Goal: Navigation & Orientation: Find specific page/section

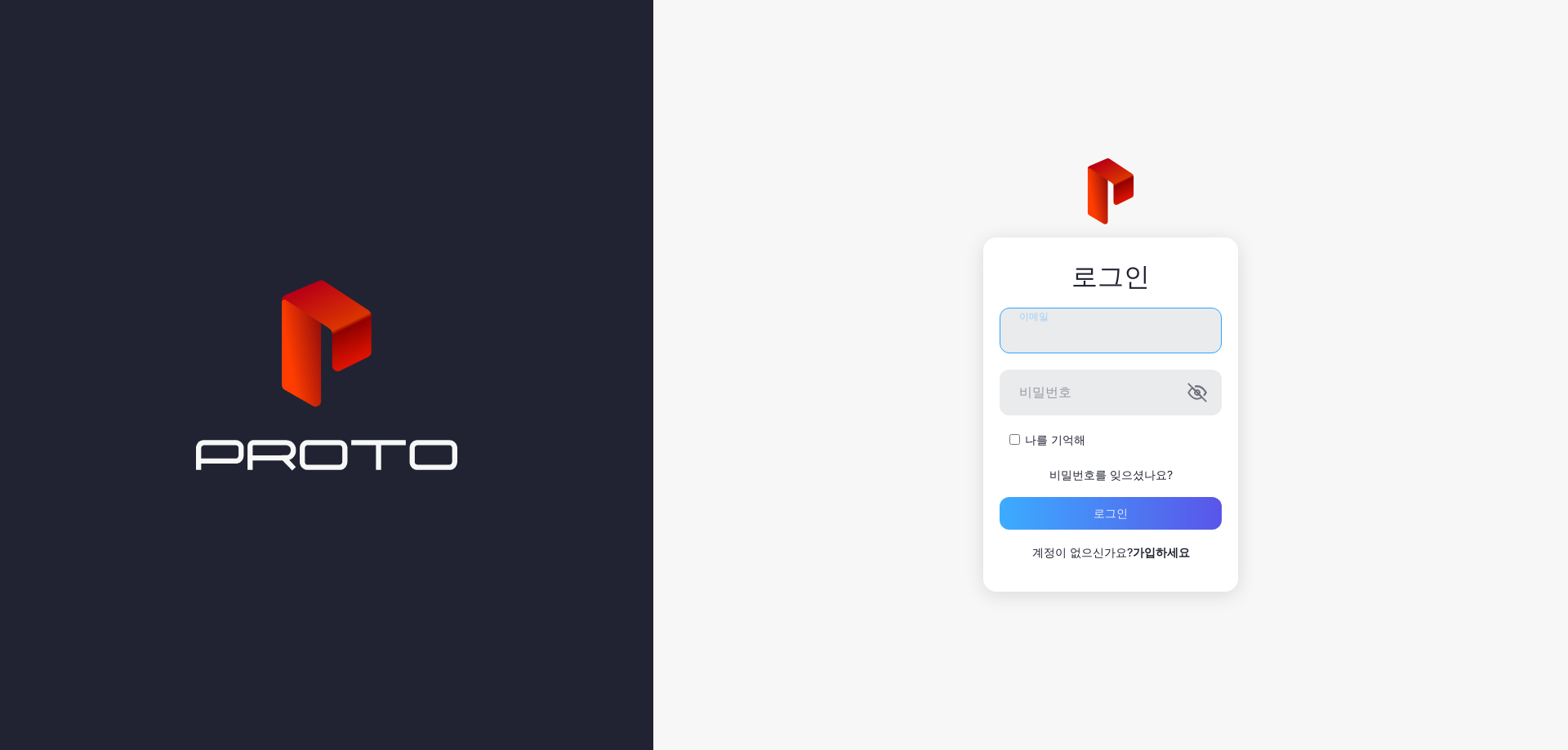
type input "**********"
click at [1108, 516] on font "로그인" at bounding box center [1111, 514] width 35 height 14
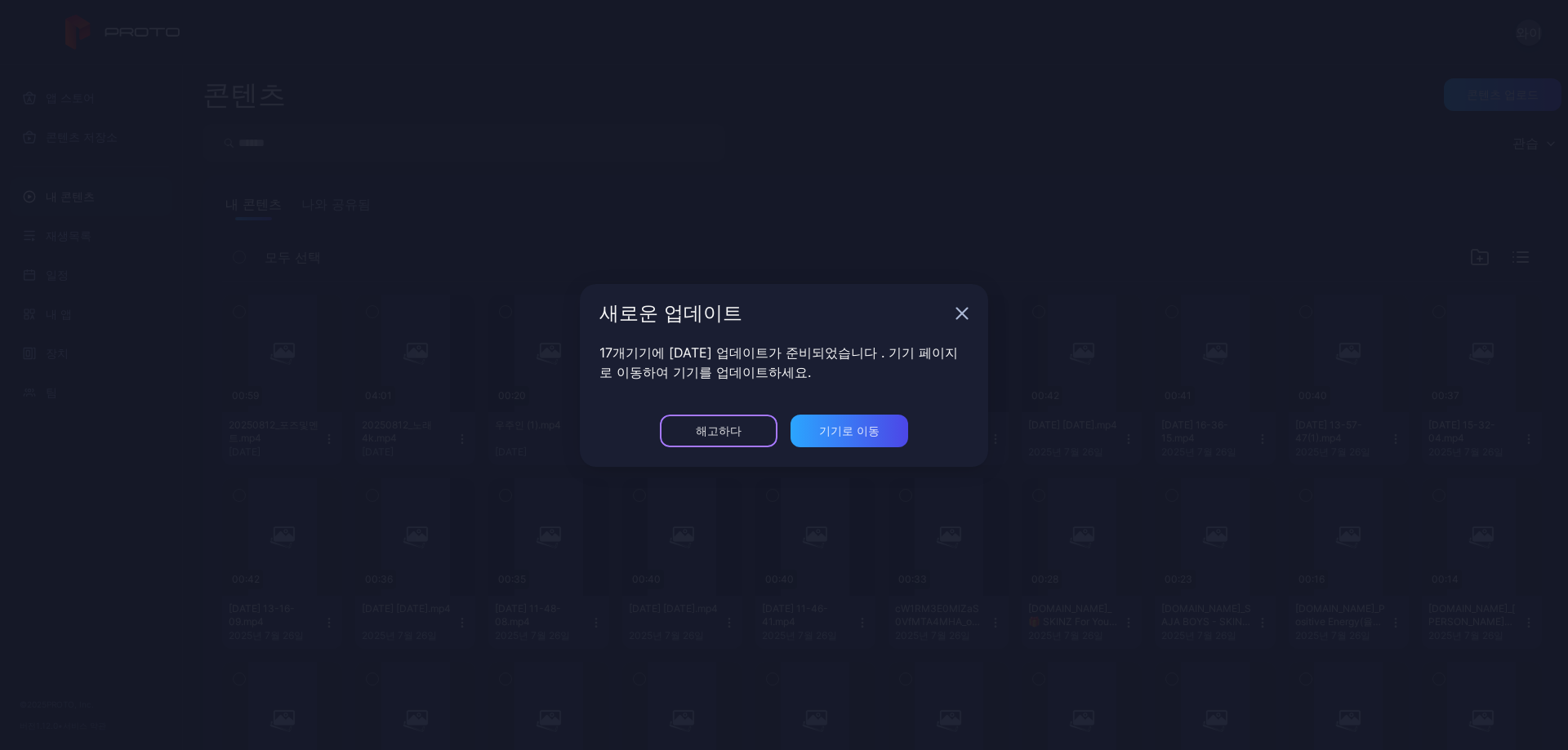
click at [701, 426] on font "해고하다" at bounding box center [719, 431] width 46 height 14
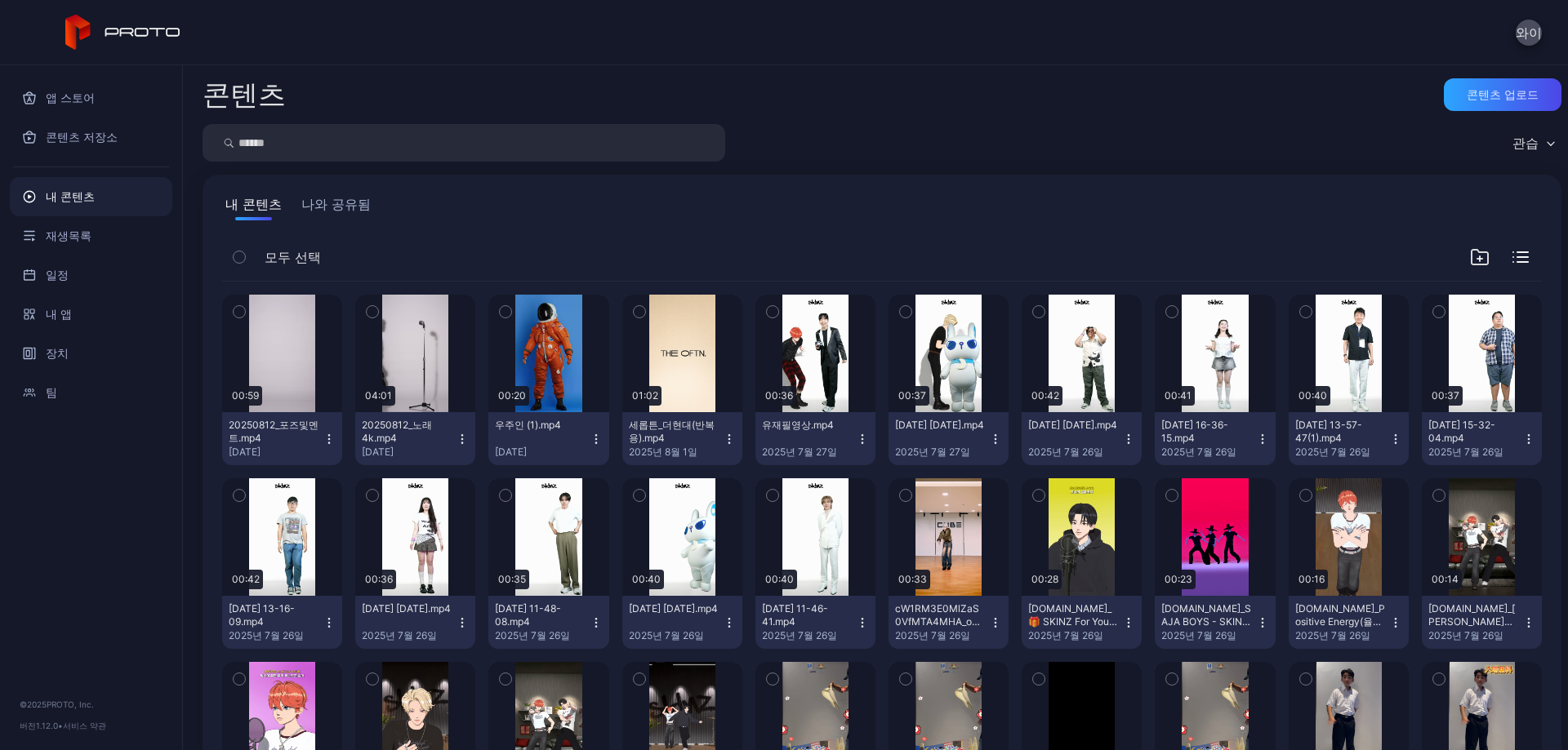
click at [336, 203] on font "나와 공유됨" at bounding box center [336, 204] width 69 height 16
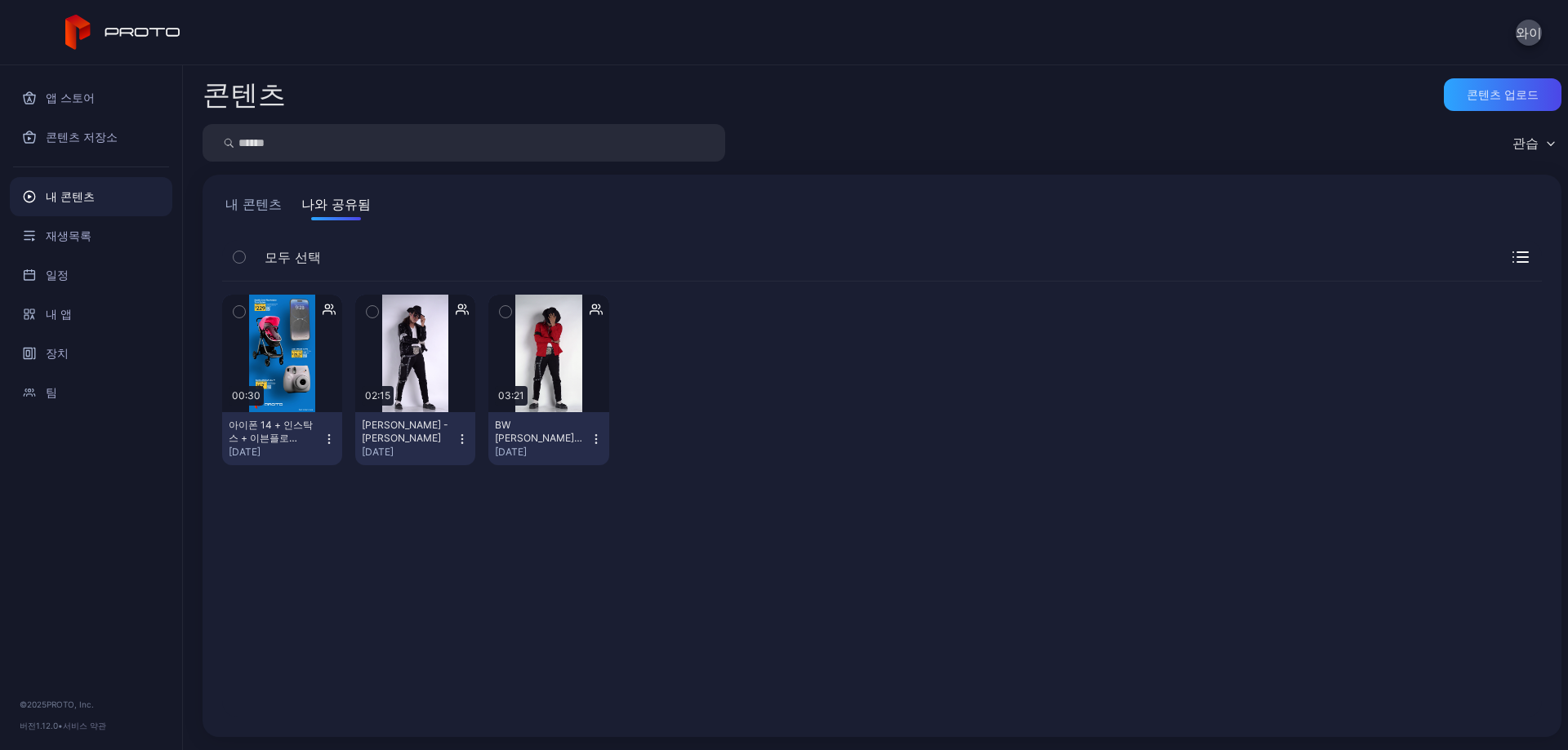
click at [271, 206] on font "내 콘텐츠" at bounding box center [253, 204] width 57 height 16
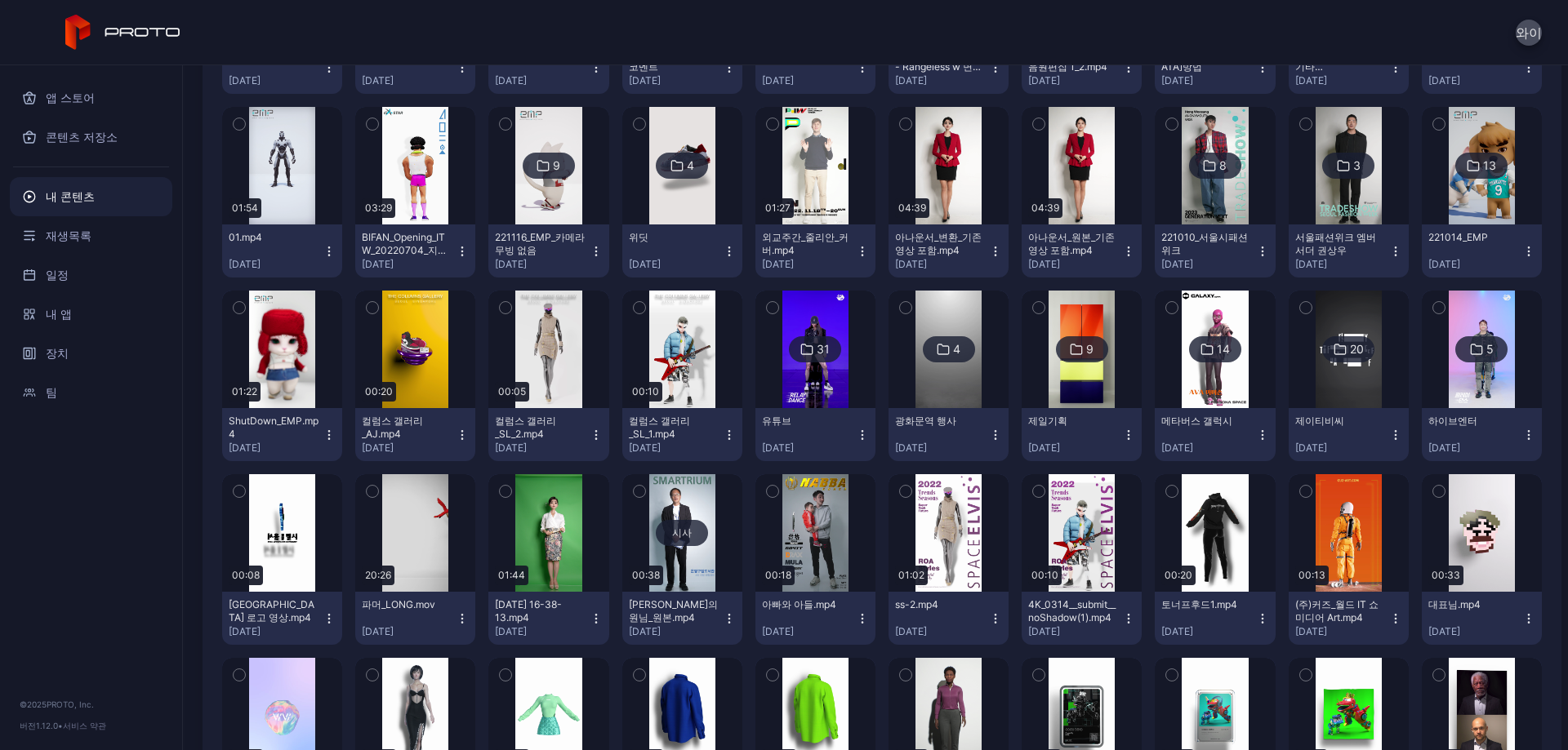
scroll to position [8374, 0]
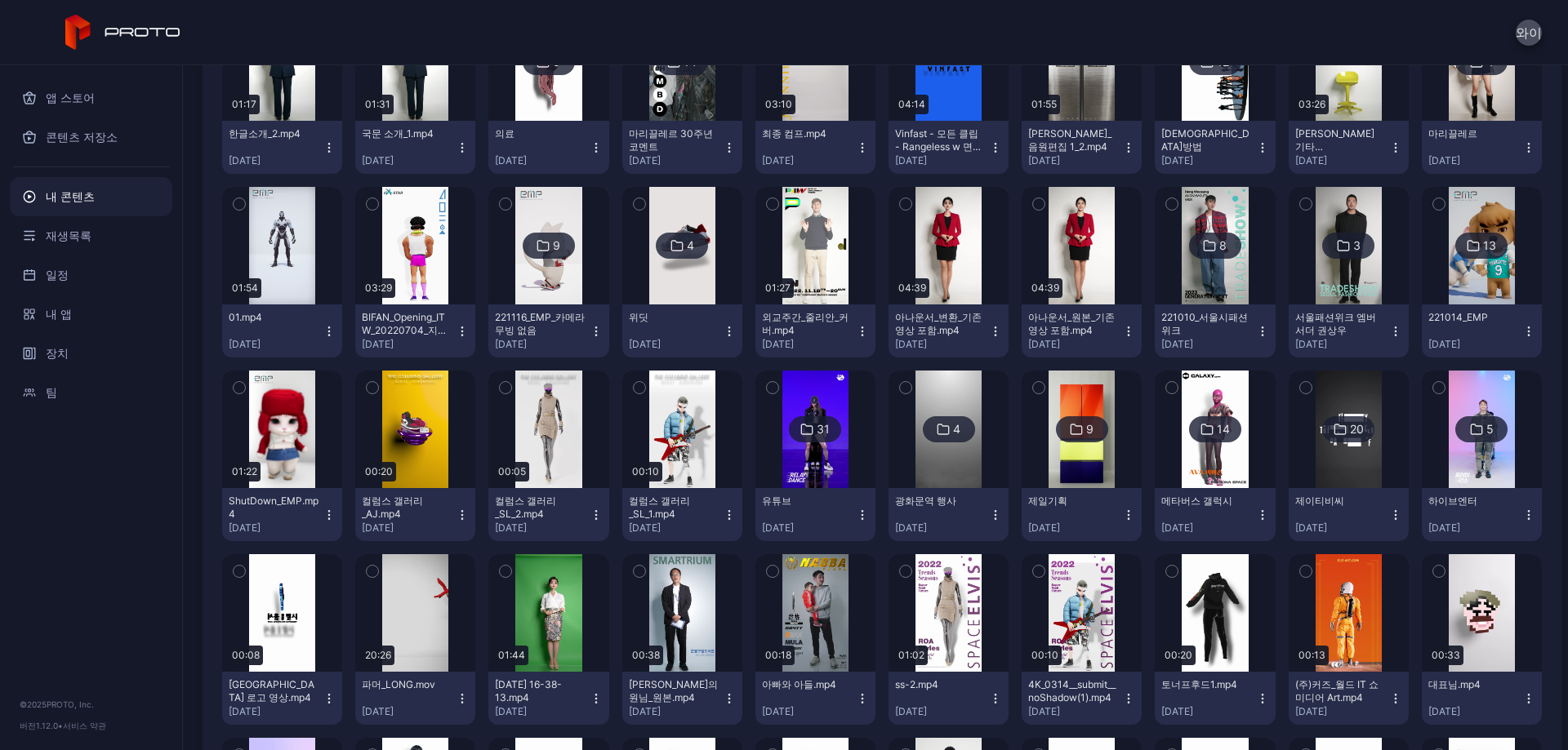
click at [958, 469] on img at bounding box center [949, 429] width 66 height 118
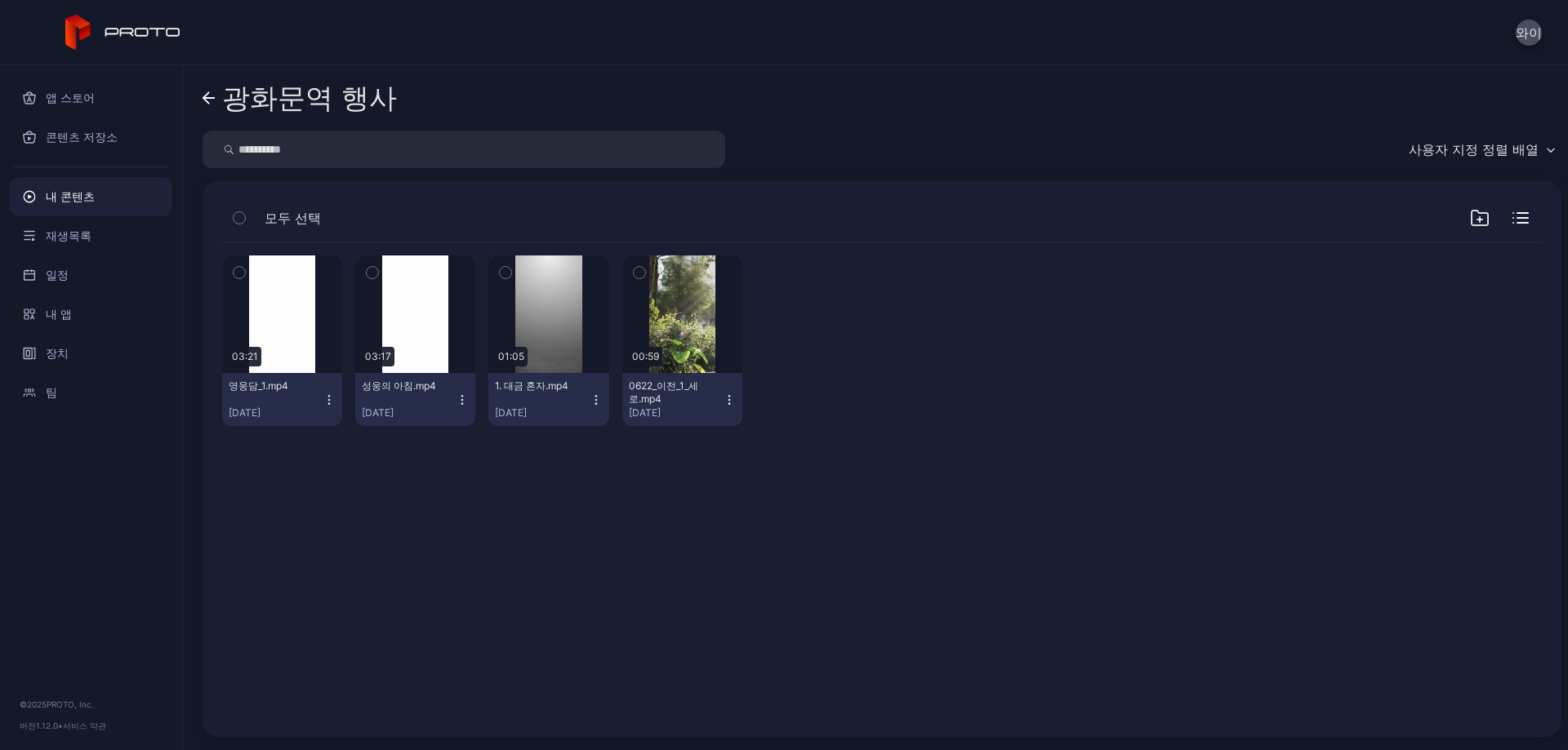
click at [212, 89] on link "광화문역 행사" at bounding box center [299, 98] width 194 height 39
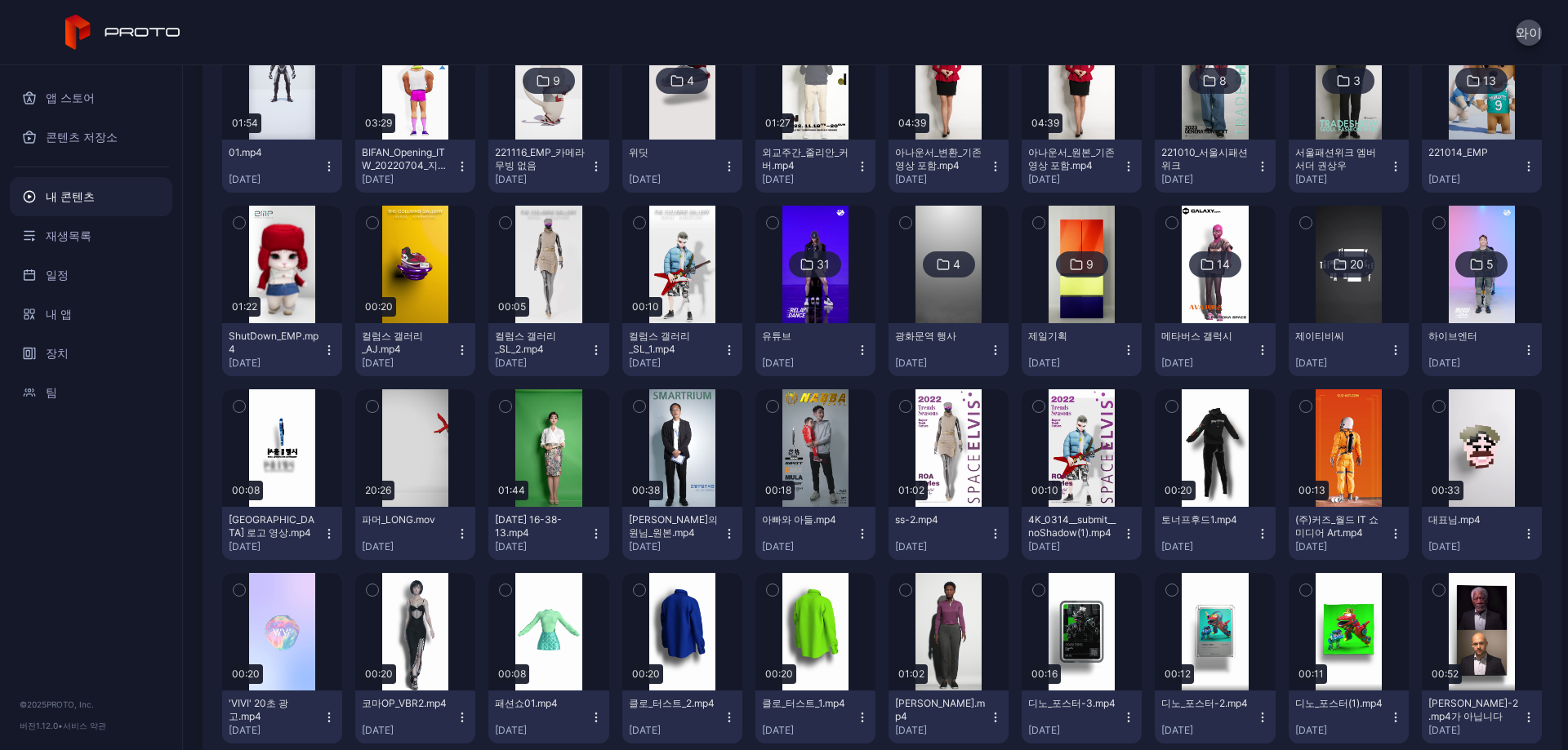
scroll to position [8537, 0]
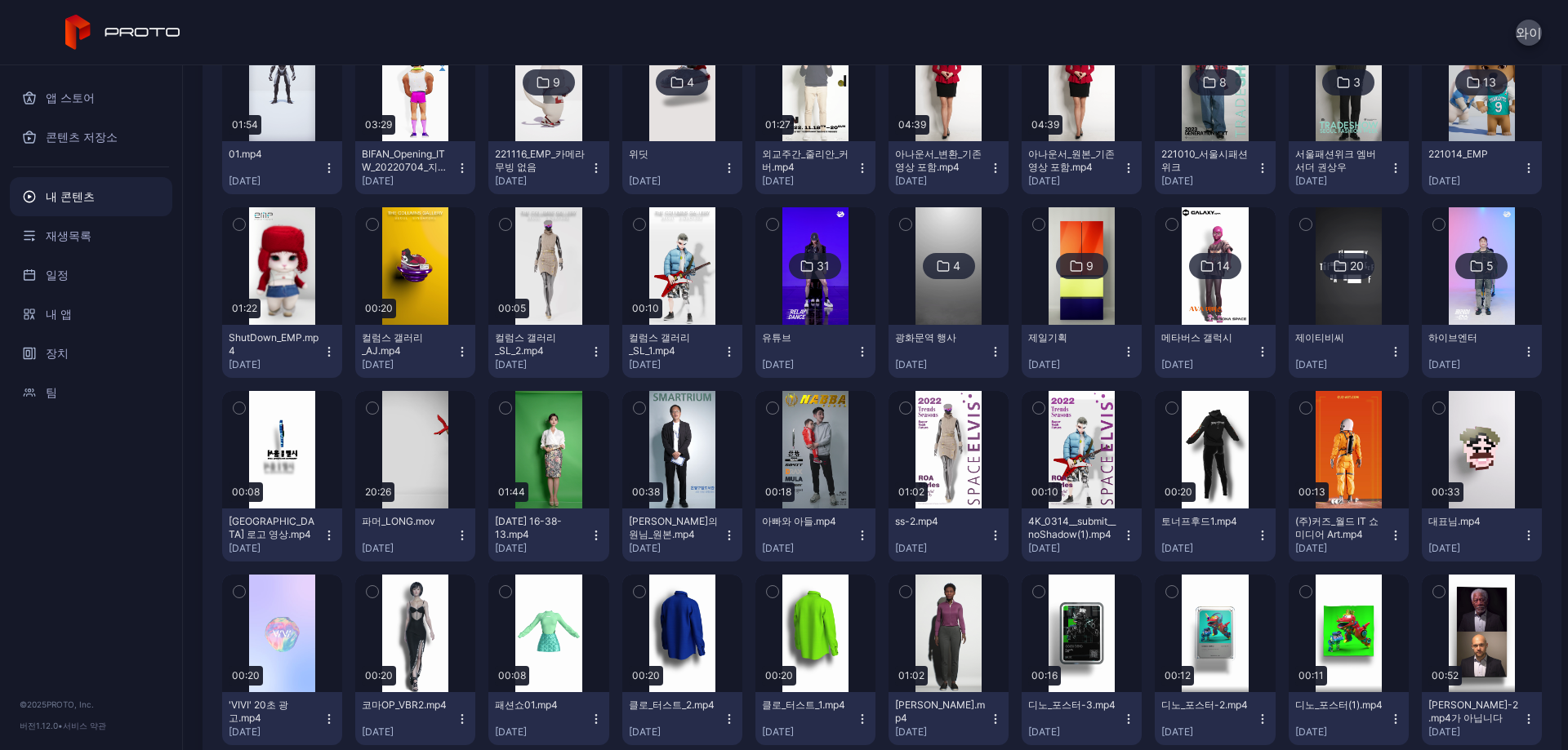
click at [806, 270] on div "31" at bounding box center [815, 267] width 52 height 27
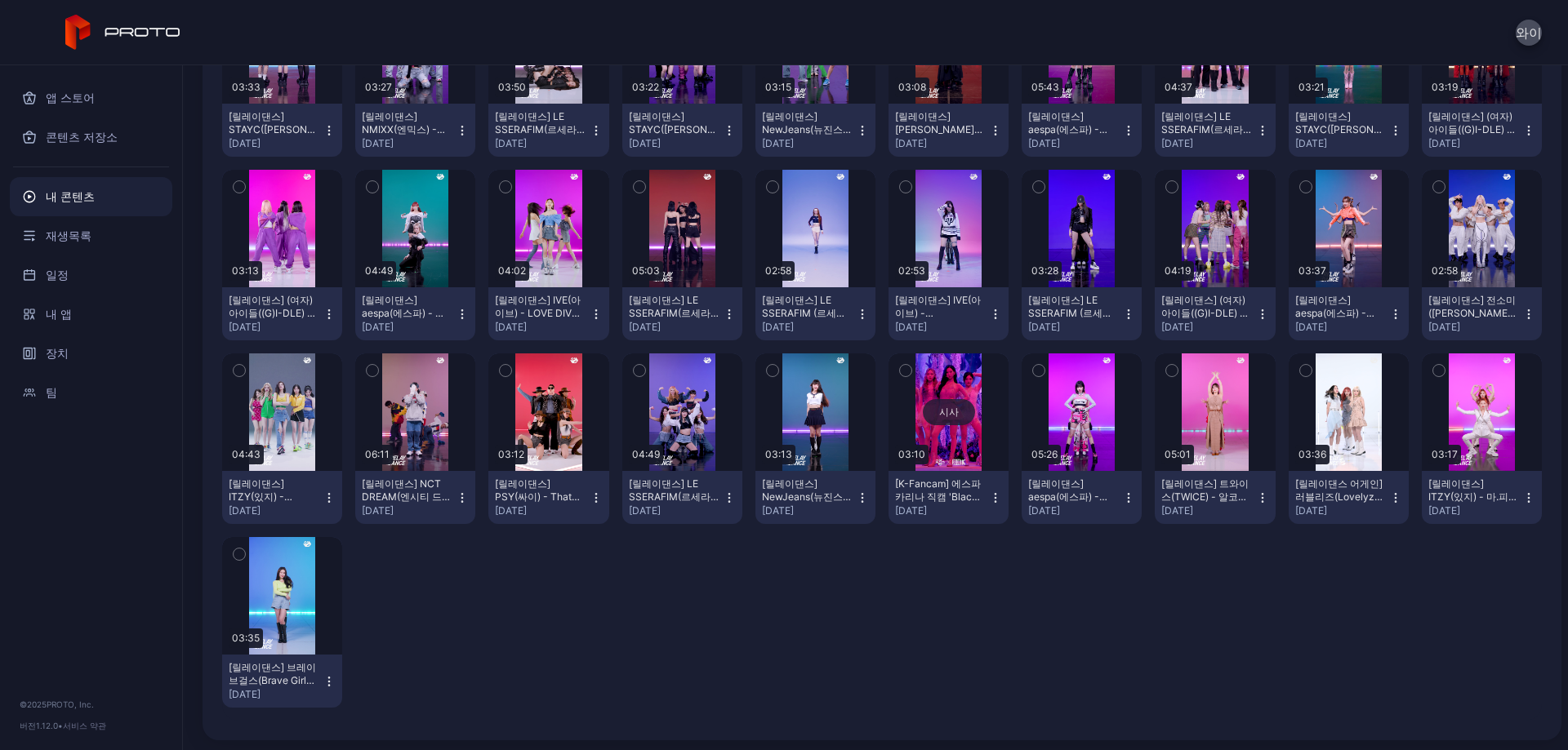
scroll to position [273, 0]
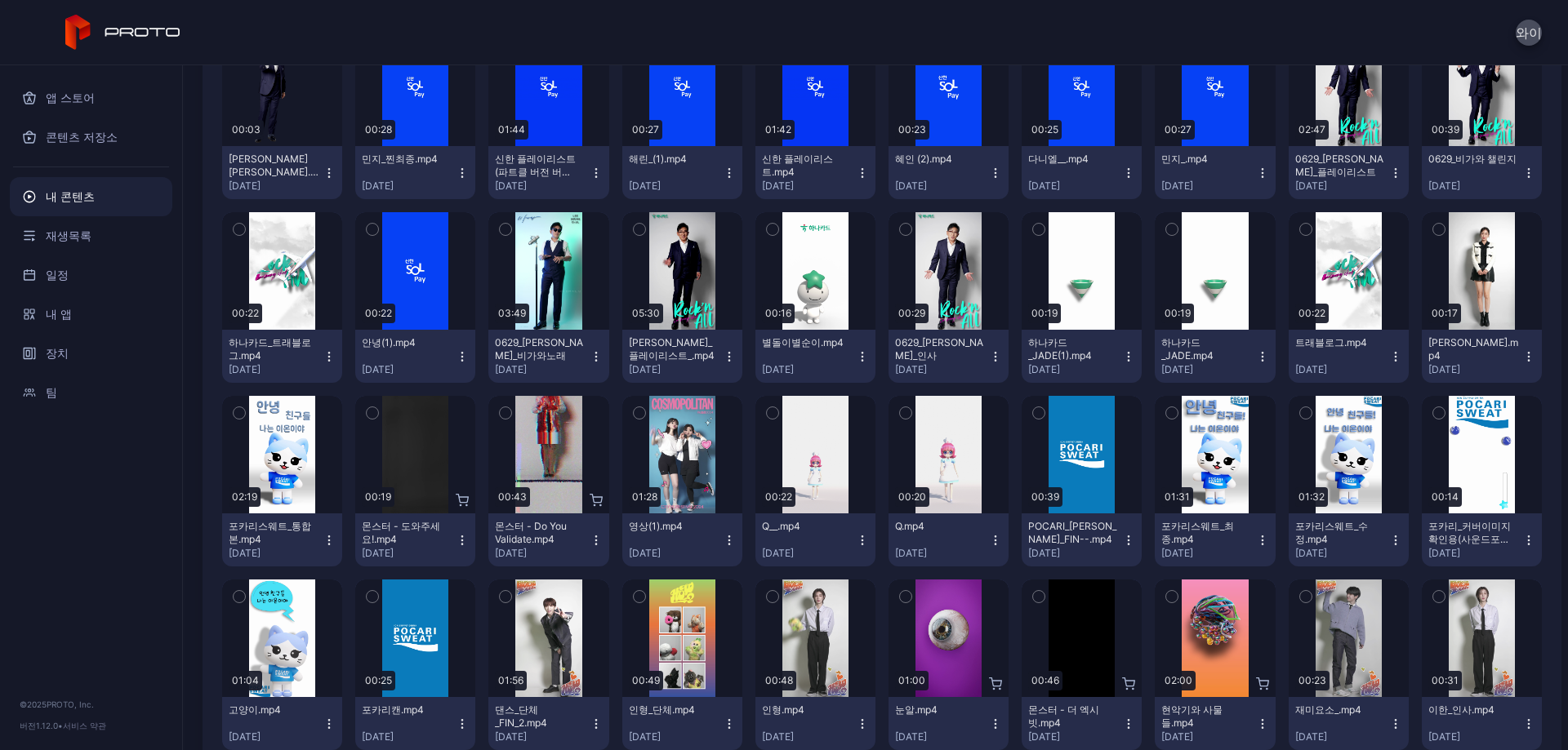
scroll to position [4782, 0]
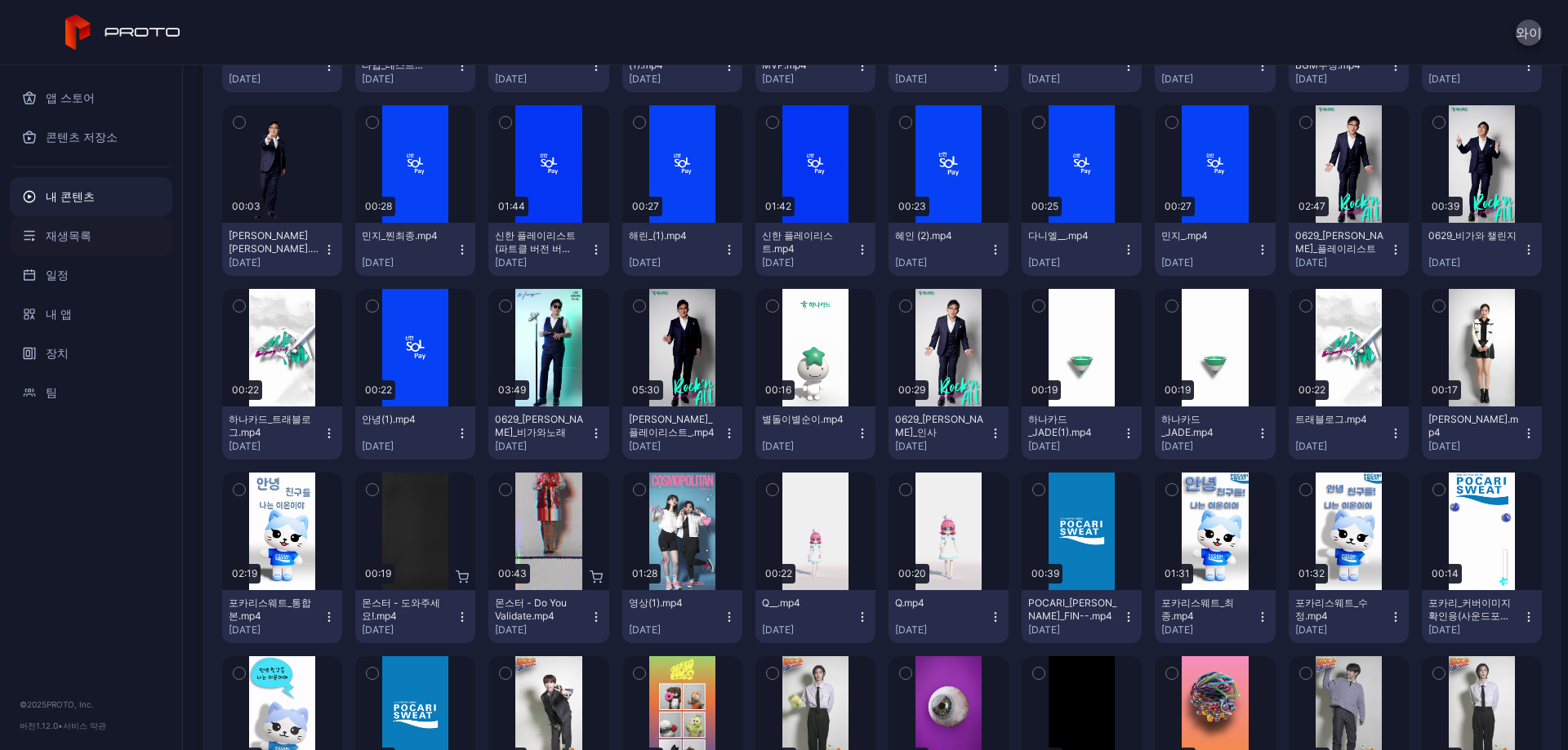
click at [90, 246] on div "재생목록" at bounding box center [90, 236] width 162 height 39
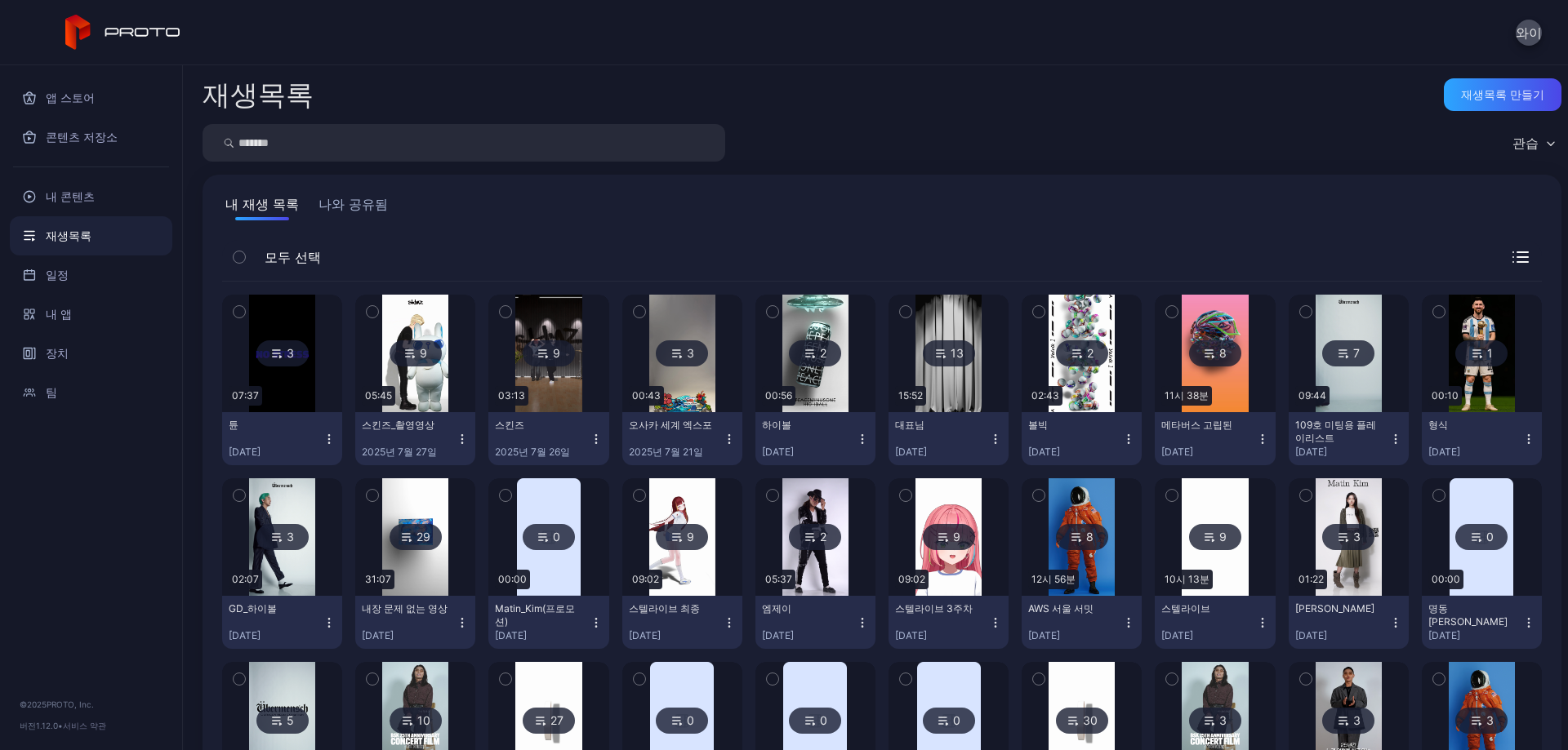
click at [337, 212] on font "나와 공유됨" at bounding box center [353, 204] width 69 height 16
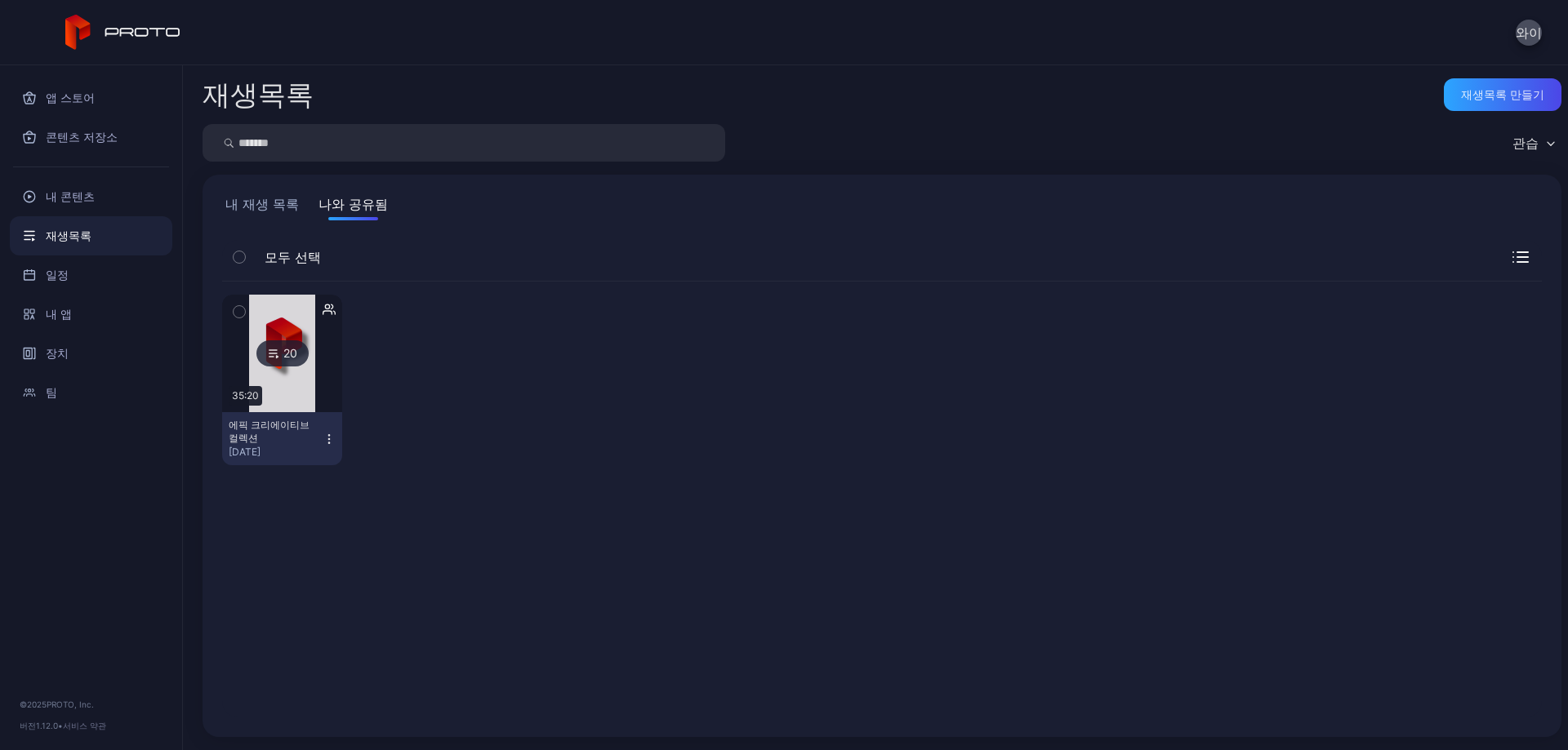
click at [295, 363] on div "20" at bounding box center [283, 353] width 52 height 27
